Goal: Check status

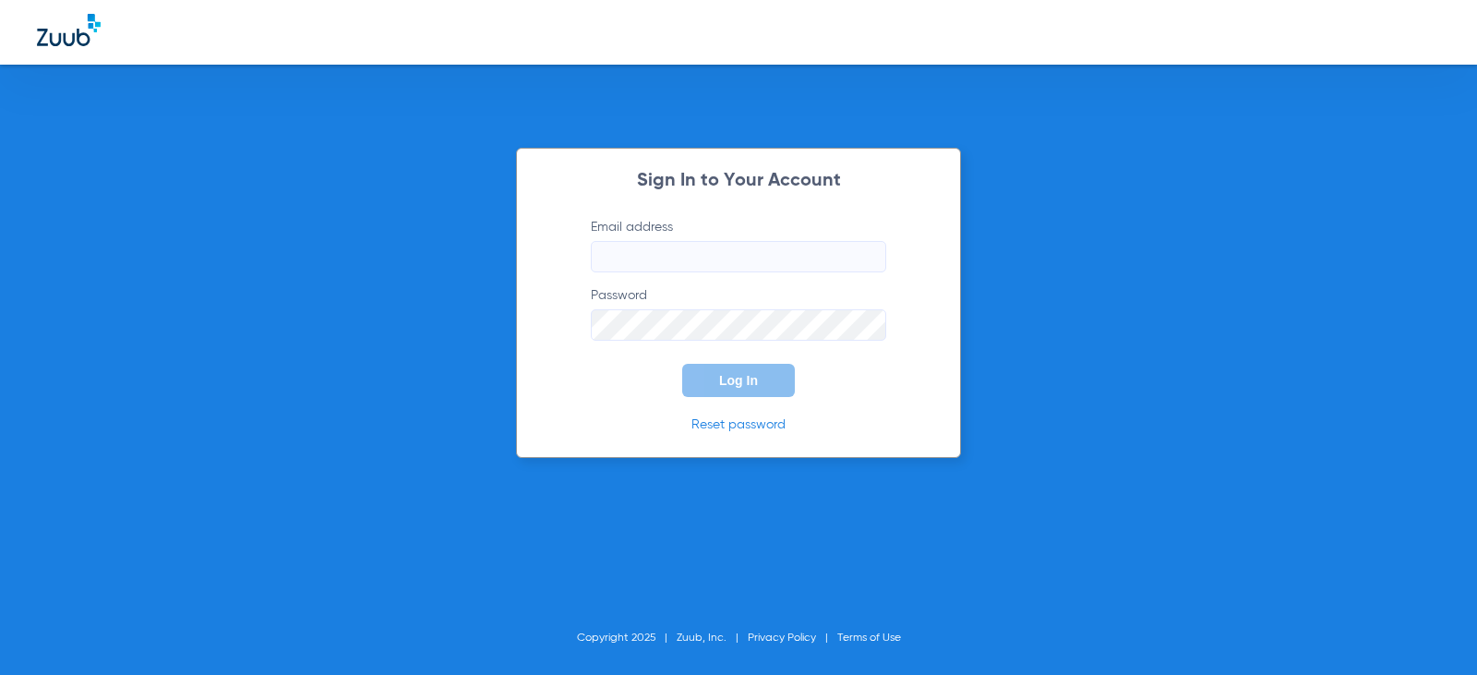
type input "[EMAIL_ADDRESS][DOMAIN_NAME]"
click at [724, 389] on button "Log In" at bounding box center [738, 380] width 113 height 33
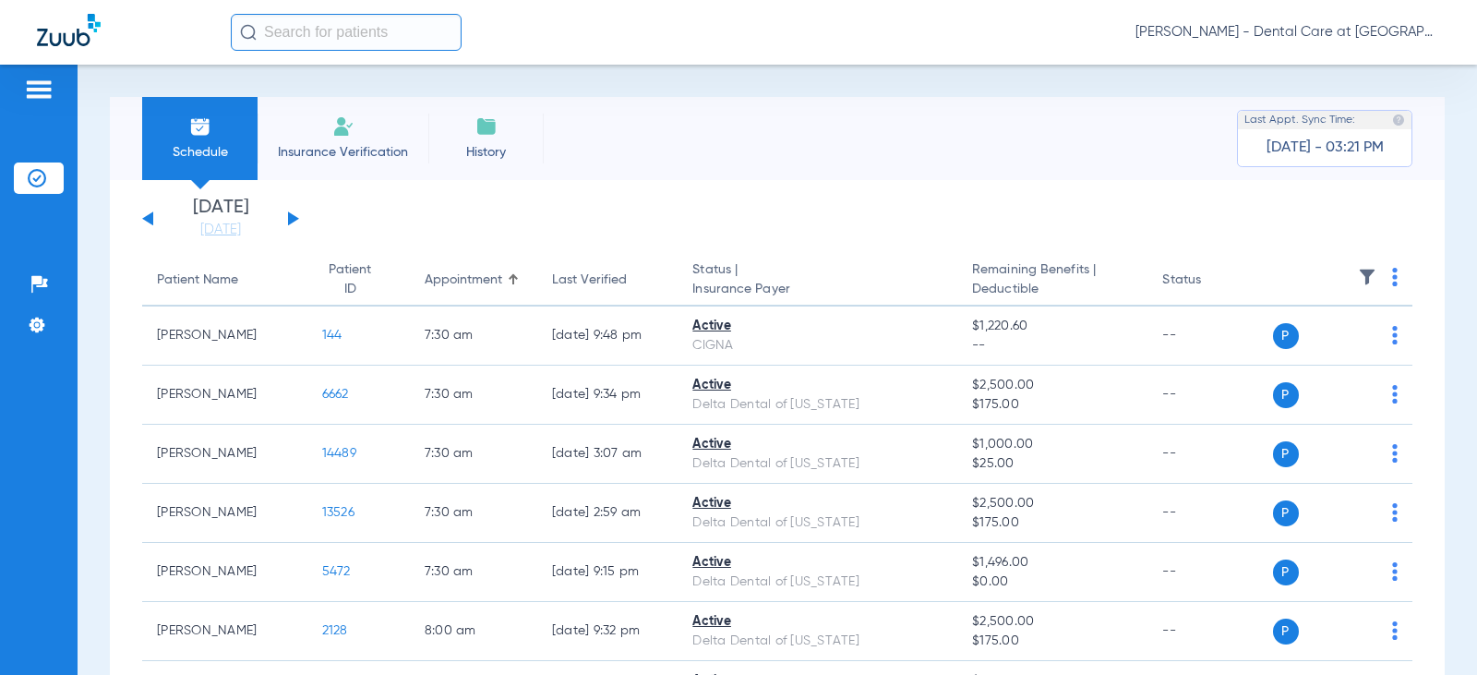
click at [358, 27] on input "text" at bounding box center [346, 32] width 231 height 37
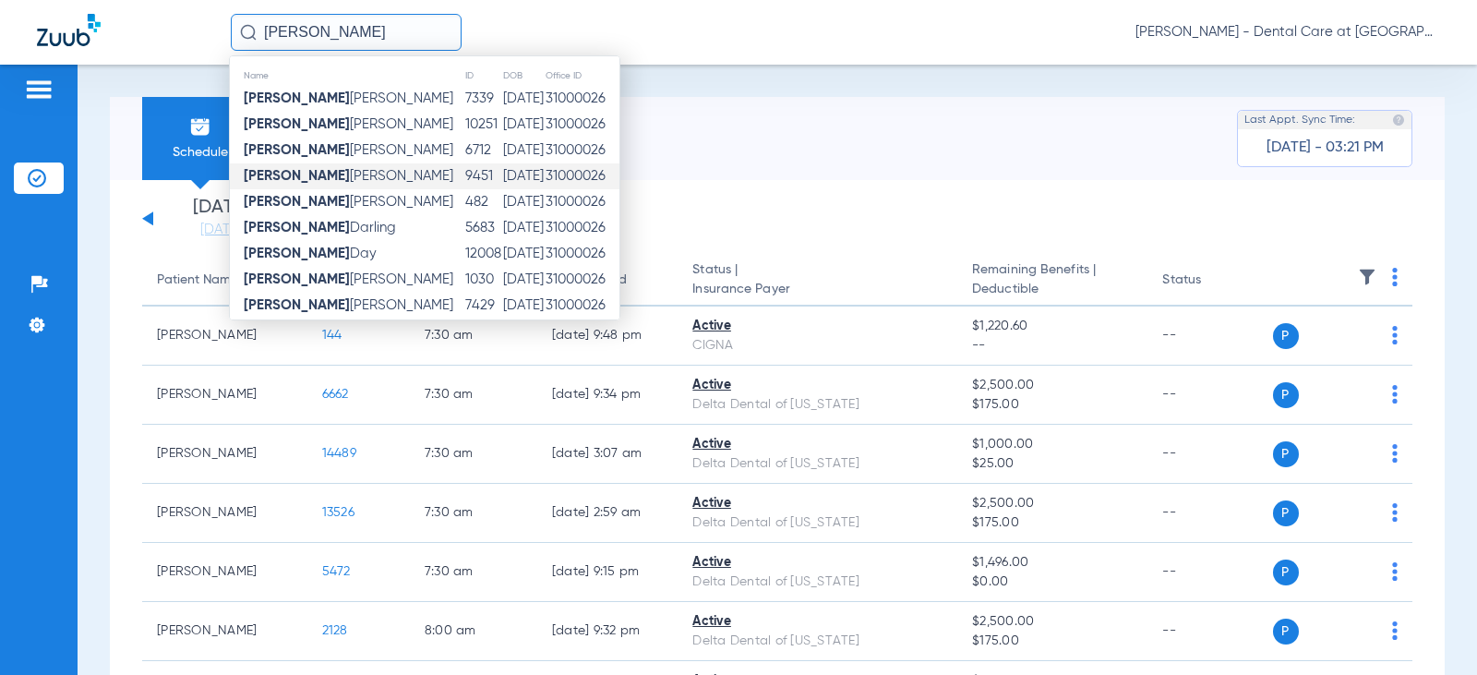
type input "[PERSON_NAME]"
click at [330, 173] on span "[PERSON_NAME]" at bounding box center [348, 176] width 209 height 14
